Goal: Task Accomplishment & Management: Manage account settings

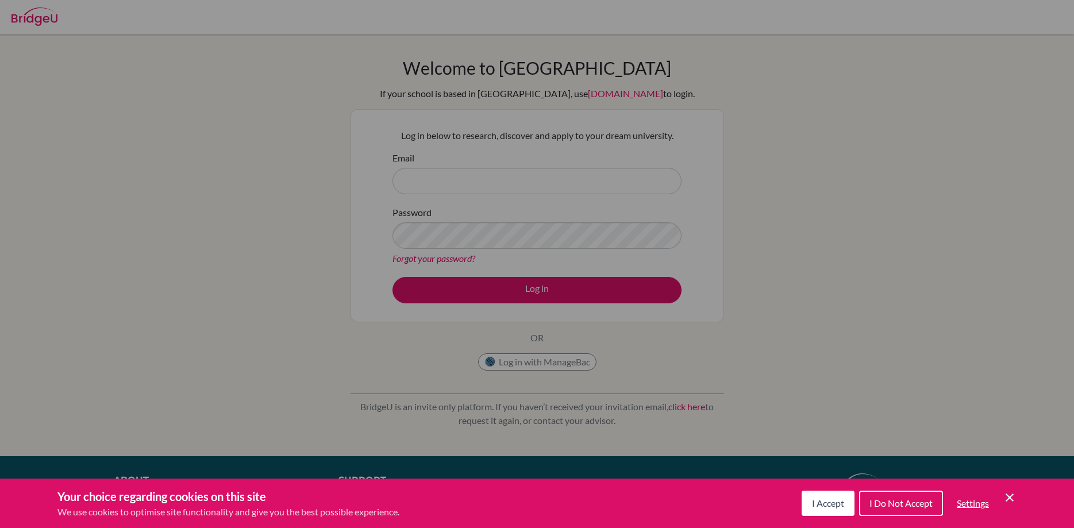
click at [1005, 495] on icon "Cookie Control Close Icon" at bounding box center [1010, 498] width 14 height 14
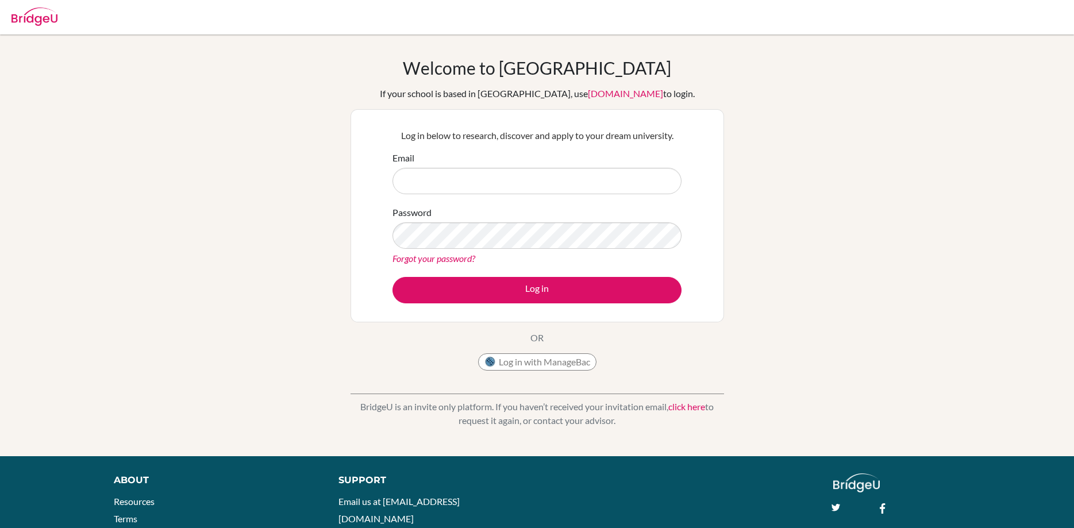
click at [487, 163] on div "Email" at bounding box center [537, 172] width 289 height 43
click at [482, 167] on div "Email" at bounding box center [537, 172] width 289 height 43
click at [475, 181] on input "Email" at bounding box center [537, 181] width 289 height 26
click at [545, 335] on div "Welcome to BridgeU If your school is based in China, use app.bridge-u.com.cn to…" at bounding box center [538, 216] width 374 height 319
click at [41, 17] on img at bounding box center [34, 16] width 46 height 18
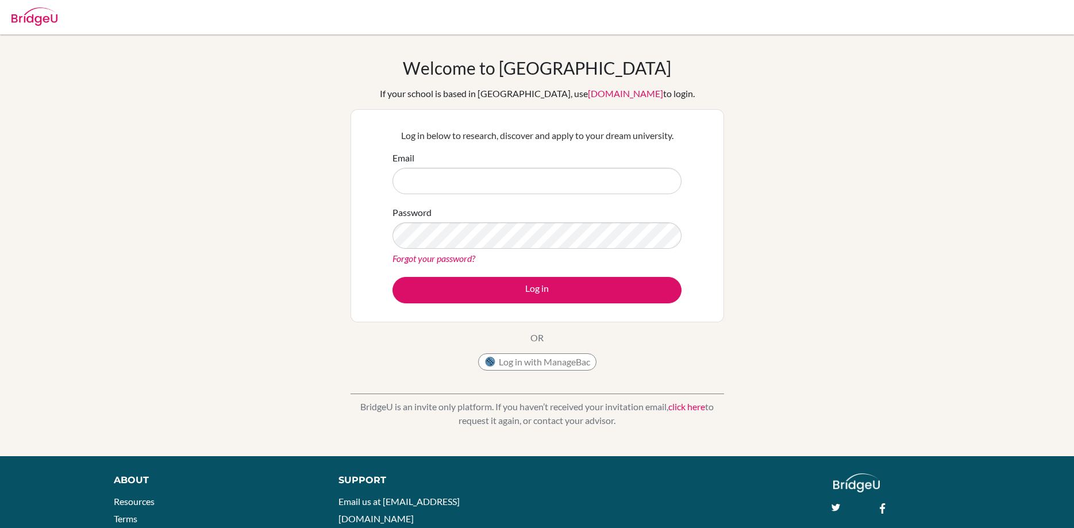
click at [40, 18] on img at bounding box center [34, 16] width 46 height 18
click at [478, 175] on input "Email" at bounding box center [537, 181] width 289 height 26
type input "[PERSON_NAME][EMAIL_ADDRESS][DOMAIN_NAME]"
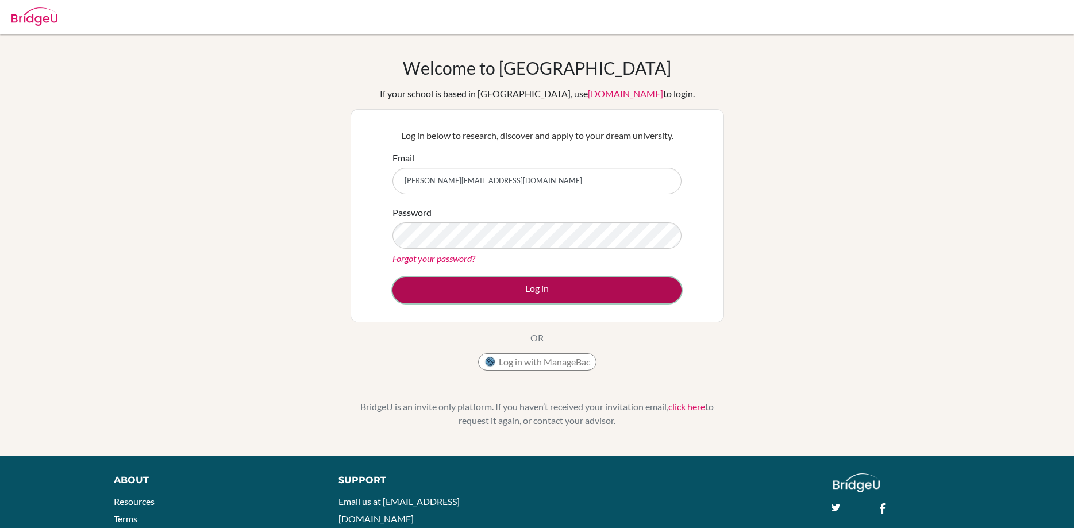
click at [527, 290] on button "Log in" at bounding box center [537, 290] width 289 height 26
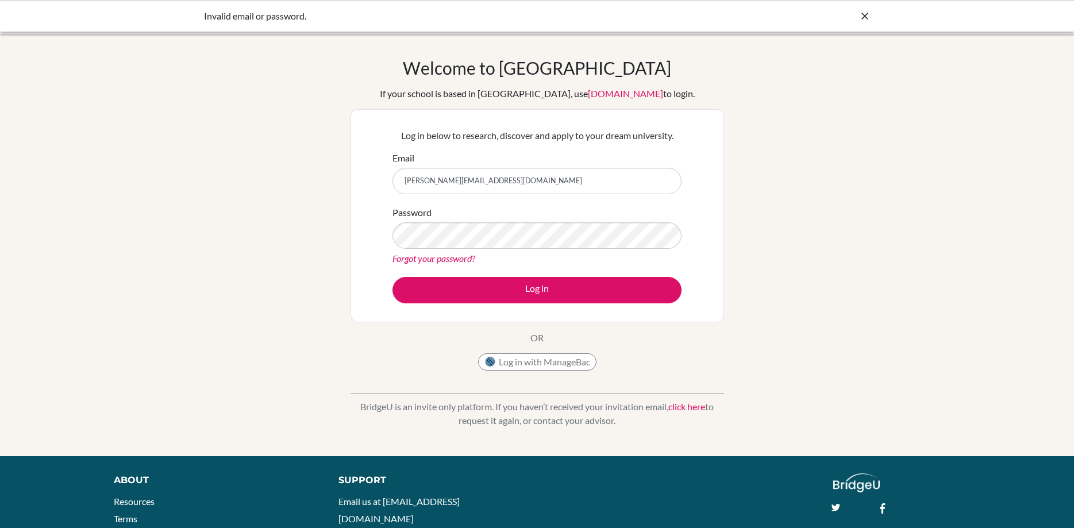
click at [799, 175] on div "Welcome to BridgeU If your school is based in China, use app.bridge-u.com.cn to…" at bounding box center [537, 245] width 1074 height 376
click at [256, 10] on div "Invalid email or password." at bounding box center [451, 16] width 494 height 14
drag, startPoint x: 245, startPoint y: 17, endPoint x: 414, endPoint y: 14, distance: 169.0
click at [415, 14] on div "Invalid email or password." at bounding box center [451, 16] width 494 height 14
click at [412, 13] on div "Invalid email or password." at bounding box center [451, 16] width 494 height 14
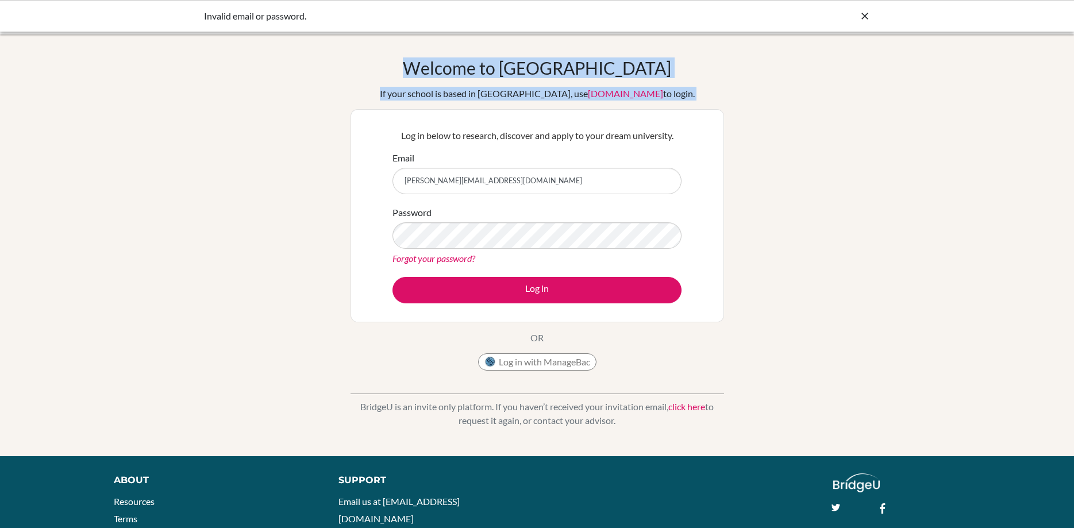
drag, startPoint x: 374, startPoint y: 14, endPoint x: -29, endPoint y: 44, distance: 404.0
click at [0, 32] on div "Invalid email or password." at bounding box center [537, 16] width 1074 height 32
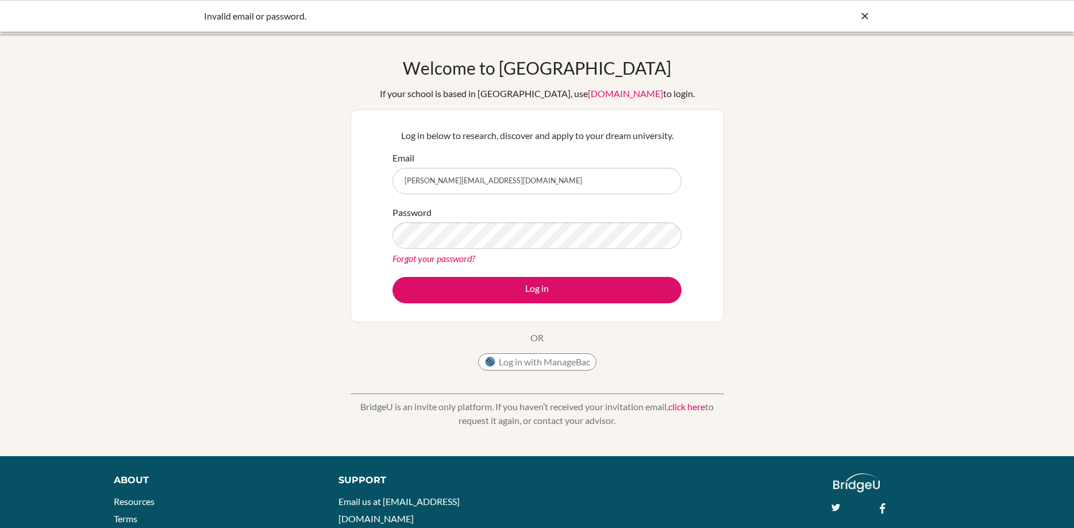
drag, startPoint x: 309, startPoint y: 9, endPoint x: 335, endPoint y: 29, distance: 32.8
click at [310, 10] on div "Invalid email or password." at bounding box center [451, 16] width 494 height 14
click at [552, 360] on button "Log in with ManageBac" at bounding box center [537, 362] width 118 height 17
drag, startPoint x: 332, startPoint y: 193, endPoint x: 270, endPoint y: 194, distance: 62.1
click at [393, 194] on input "[PERSON_NAME][EMAIL_ADDRESS][DOMAIN_NAME]" at bounding box center [537, 181] width 289 height 26
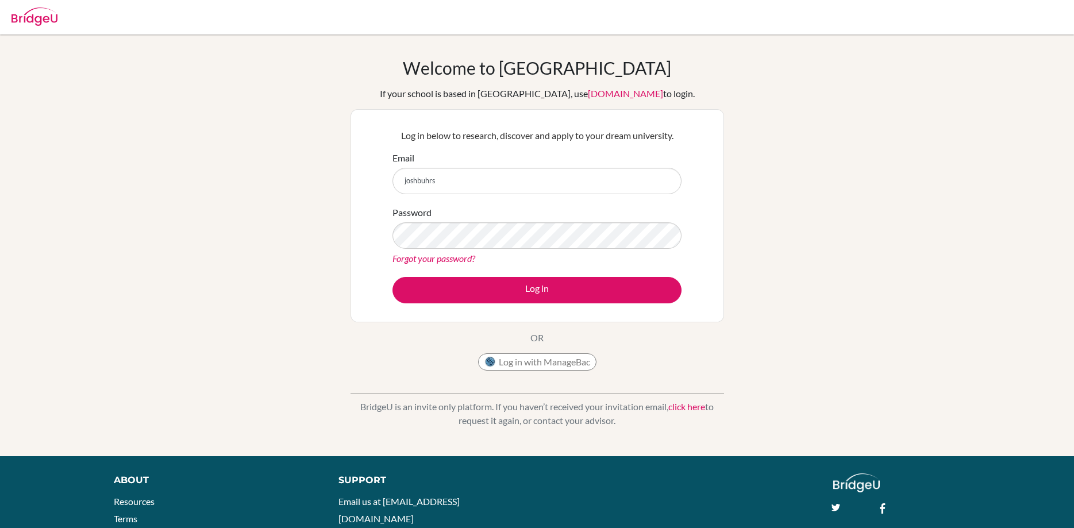
click at [393, 277] on button "Log in" at bounding box center [537, 290] width 289 height 26
type input "[EMAIL_ADDRESS][DOMAIN_NAME]"
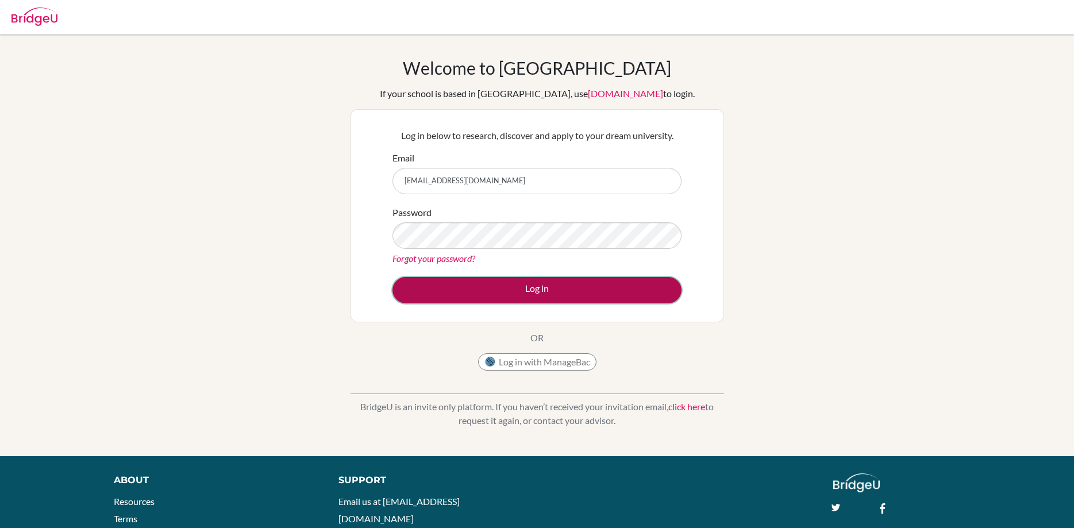
click at [602, 291] on button "Log in" at bounding box center [537, 290] width 289 height 26
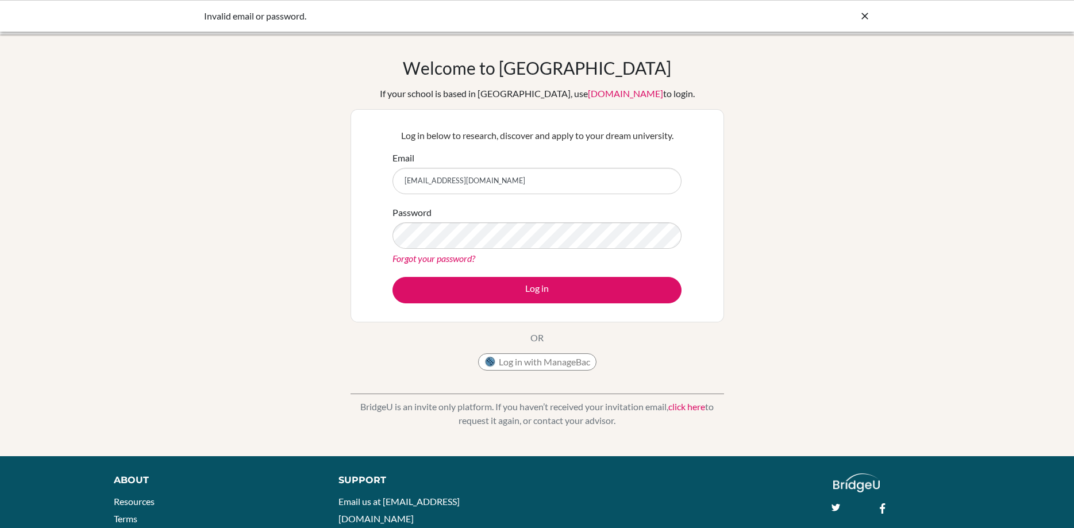
click at [168, 256] on div "Welcome to BridgeU If your school is based in China, use app.bridge-u.com.cn to…" at bounding box center [537, 245] width 1074 height 376
